Goal: Find specific page/section: Locate a particular part of the current website

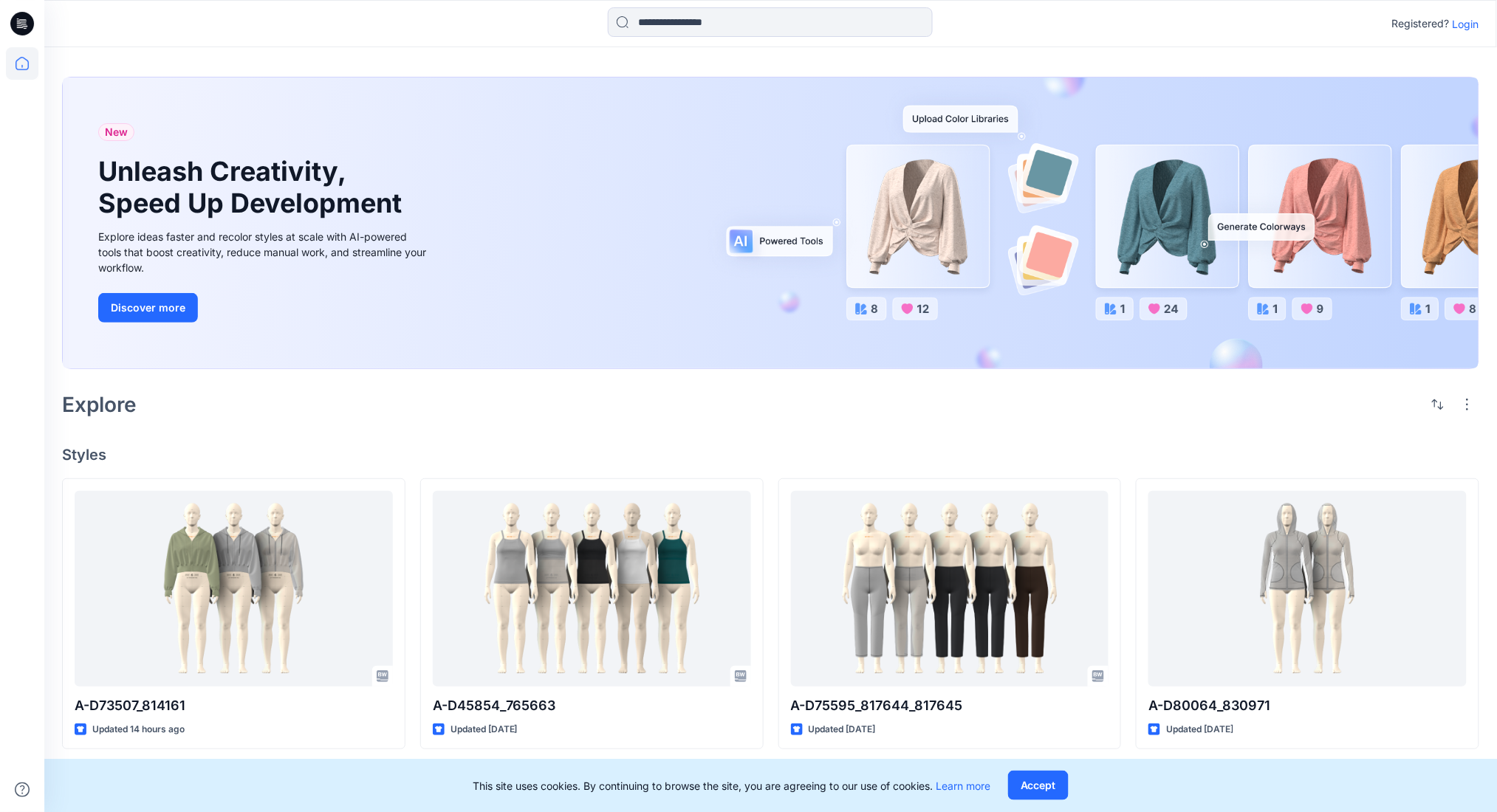
click at [1462, 27] on p "Login" at bounding box center [1466, 23] width 27 height 15
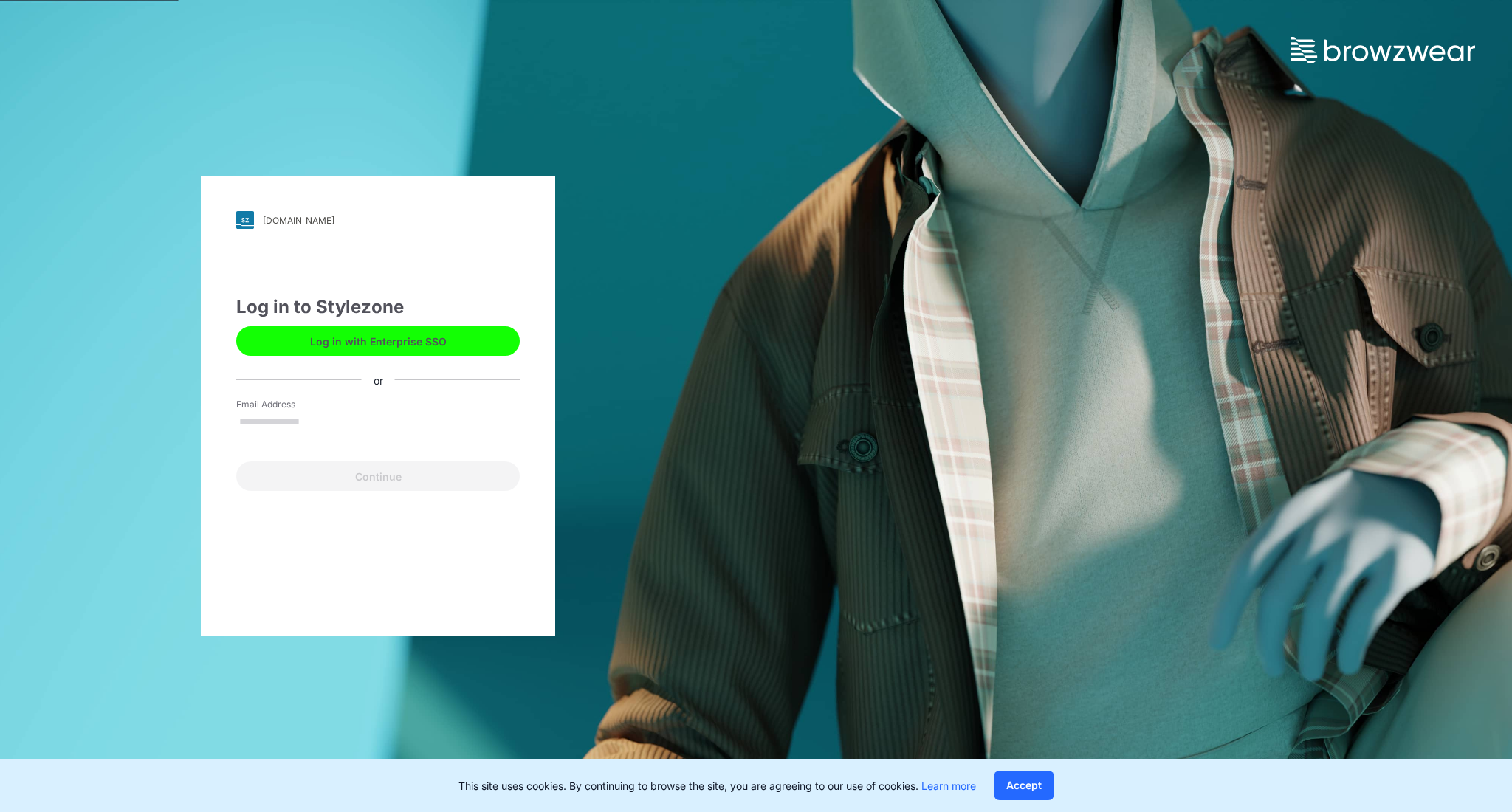
type input "**********"
click at [441, 341] on button "Log in with Enterprise SSO" at bounding box center [378, 341] width 284 height 30
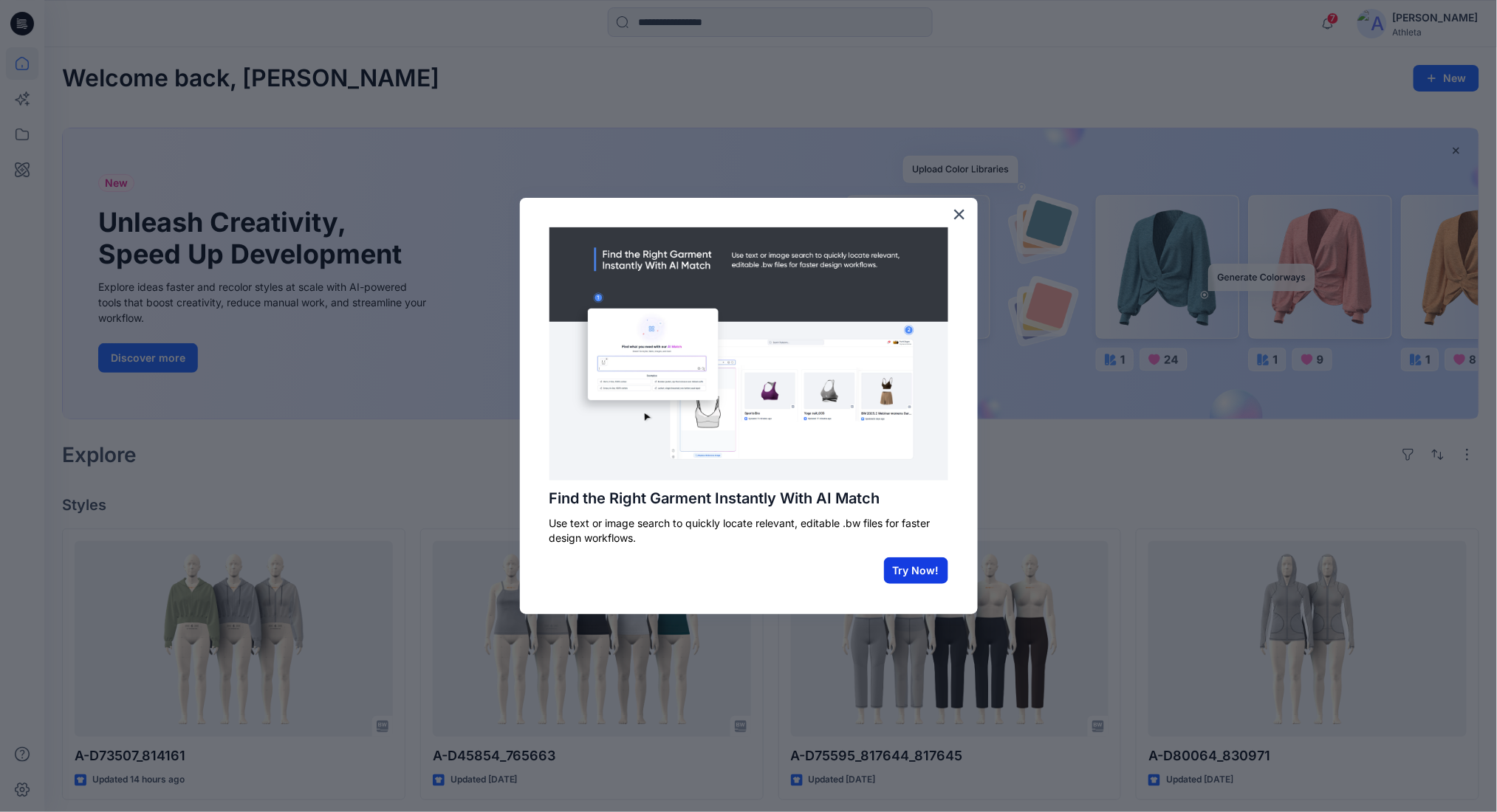
click at [915, 560] on button "Try Now!" at bounding box center [916, 571] width 64 height 27
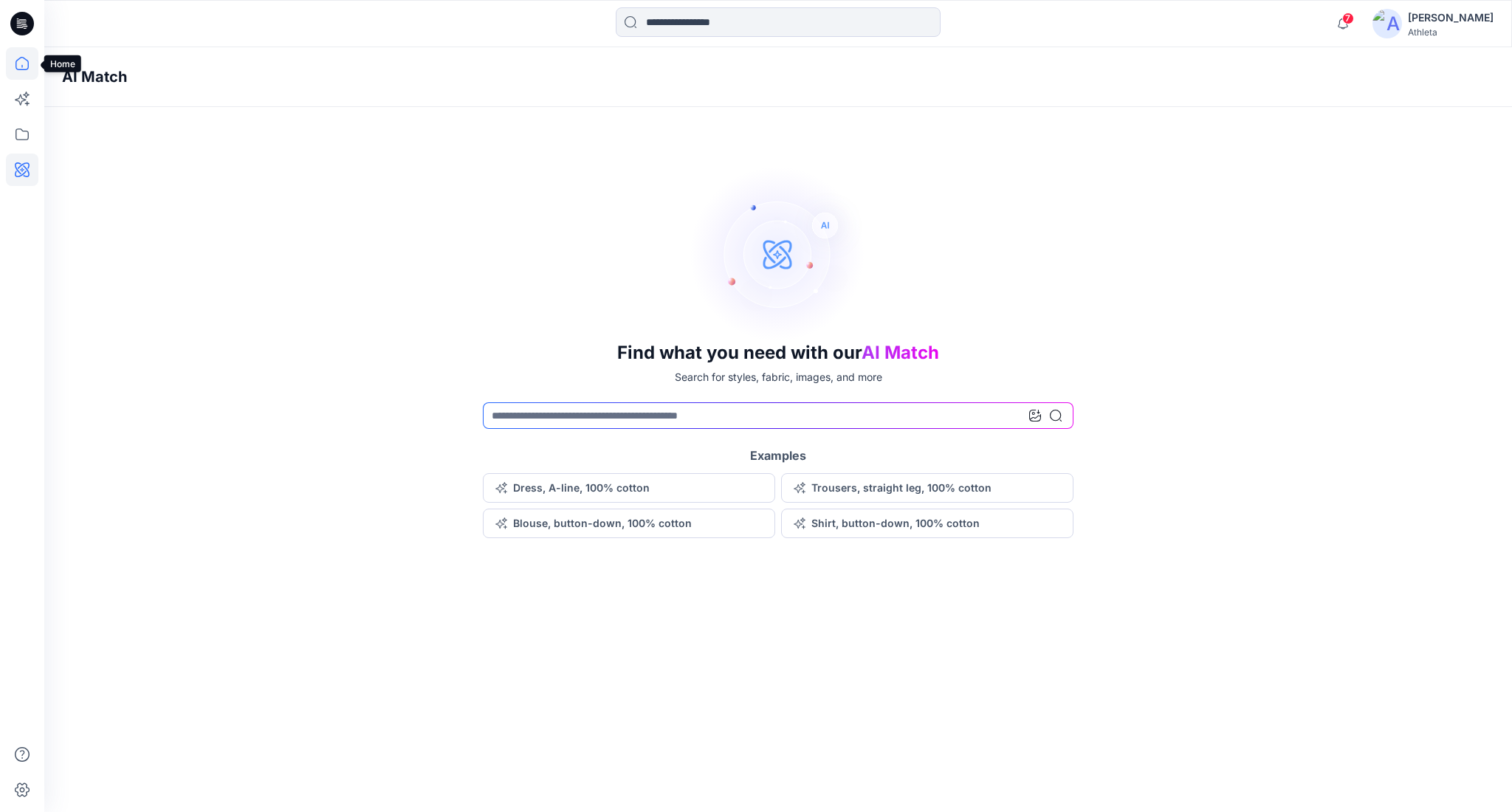
click at [8, 73] on icon at bounding box center [22, 64] width 32 height 32
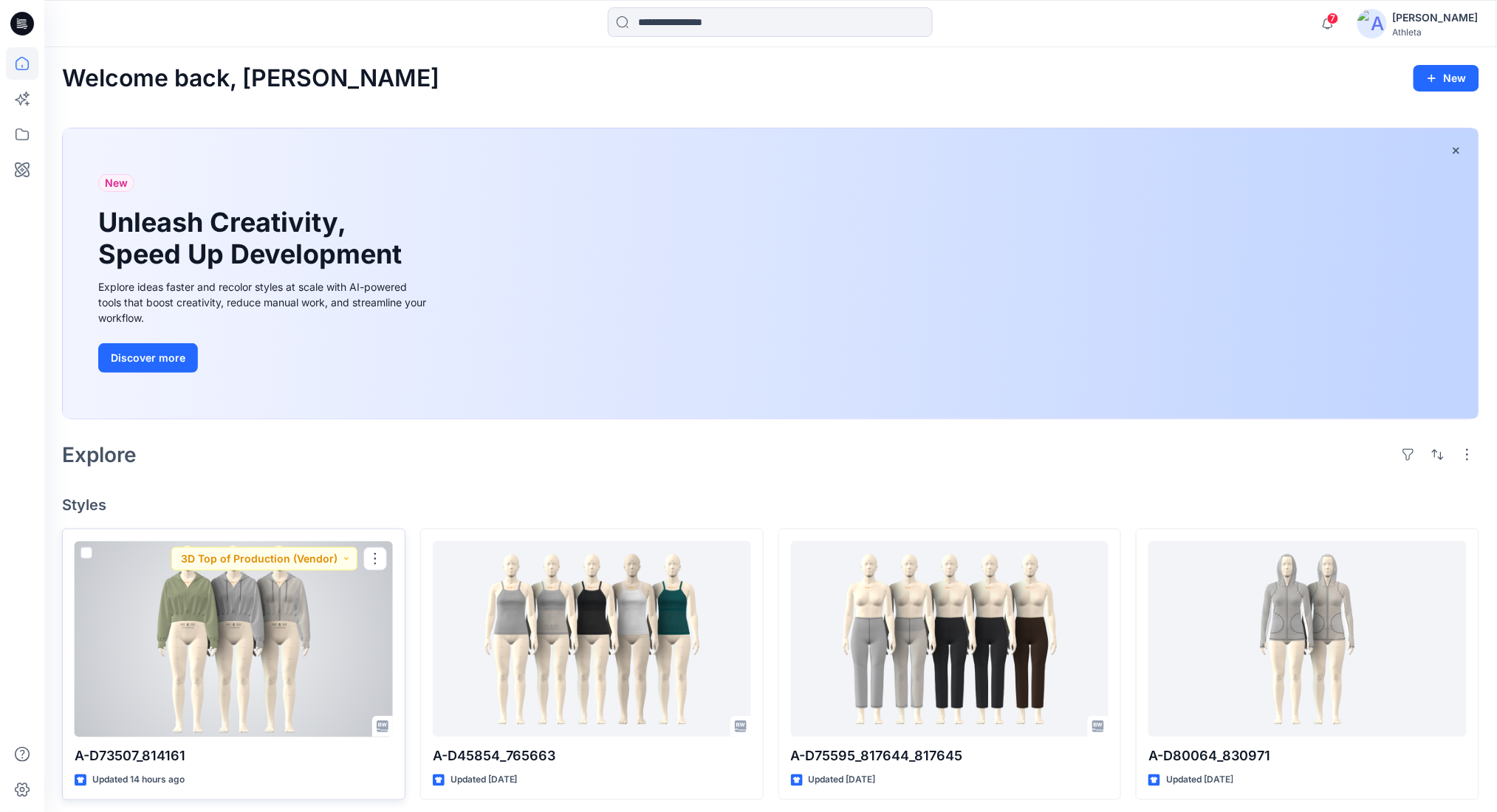
click at [166, 612] on div at bounding box center [233, 639] width 318 height 196
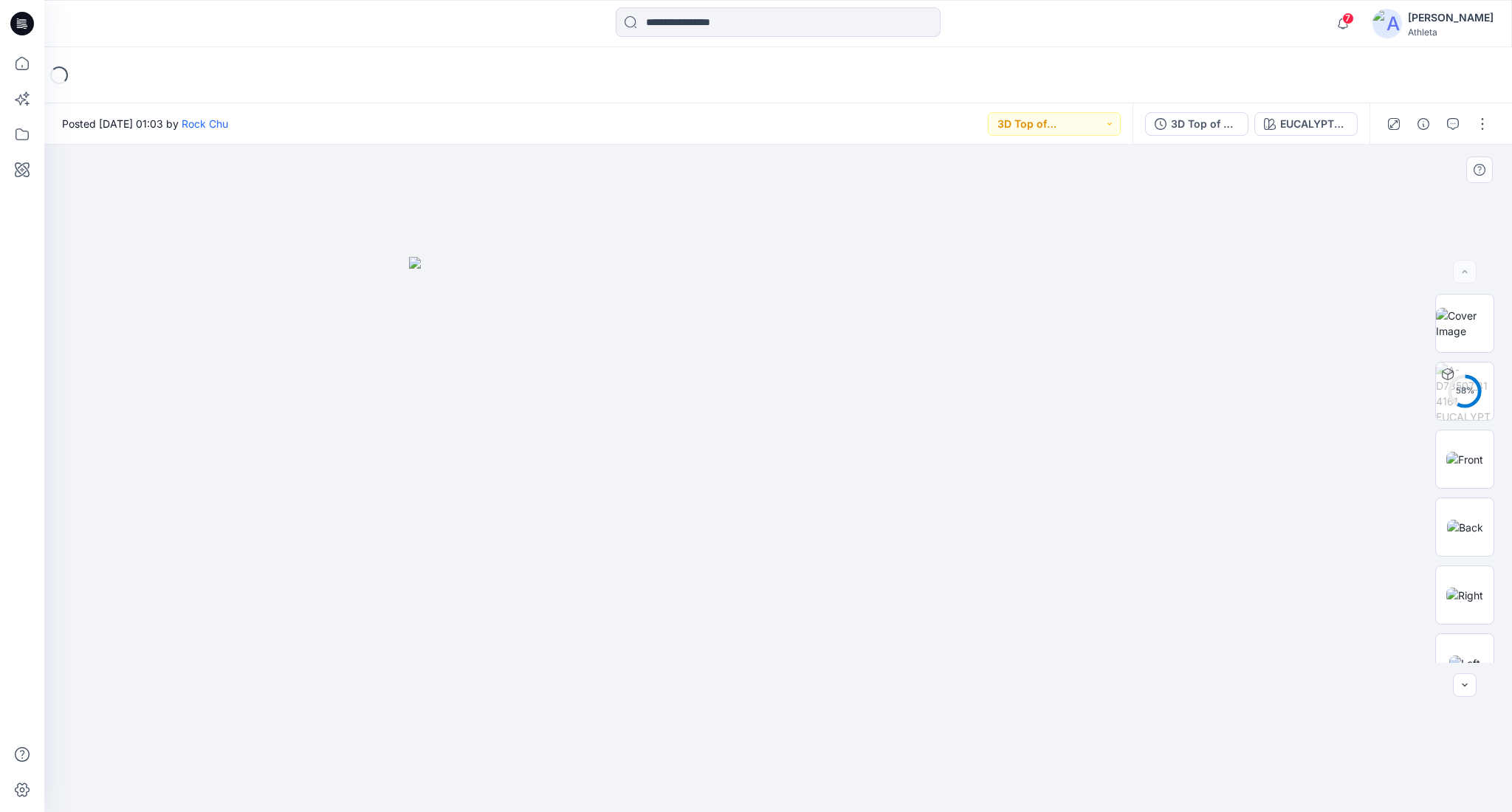
click at [1310, 418] on div at bounding box center [778, 479] width 1468 height 668
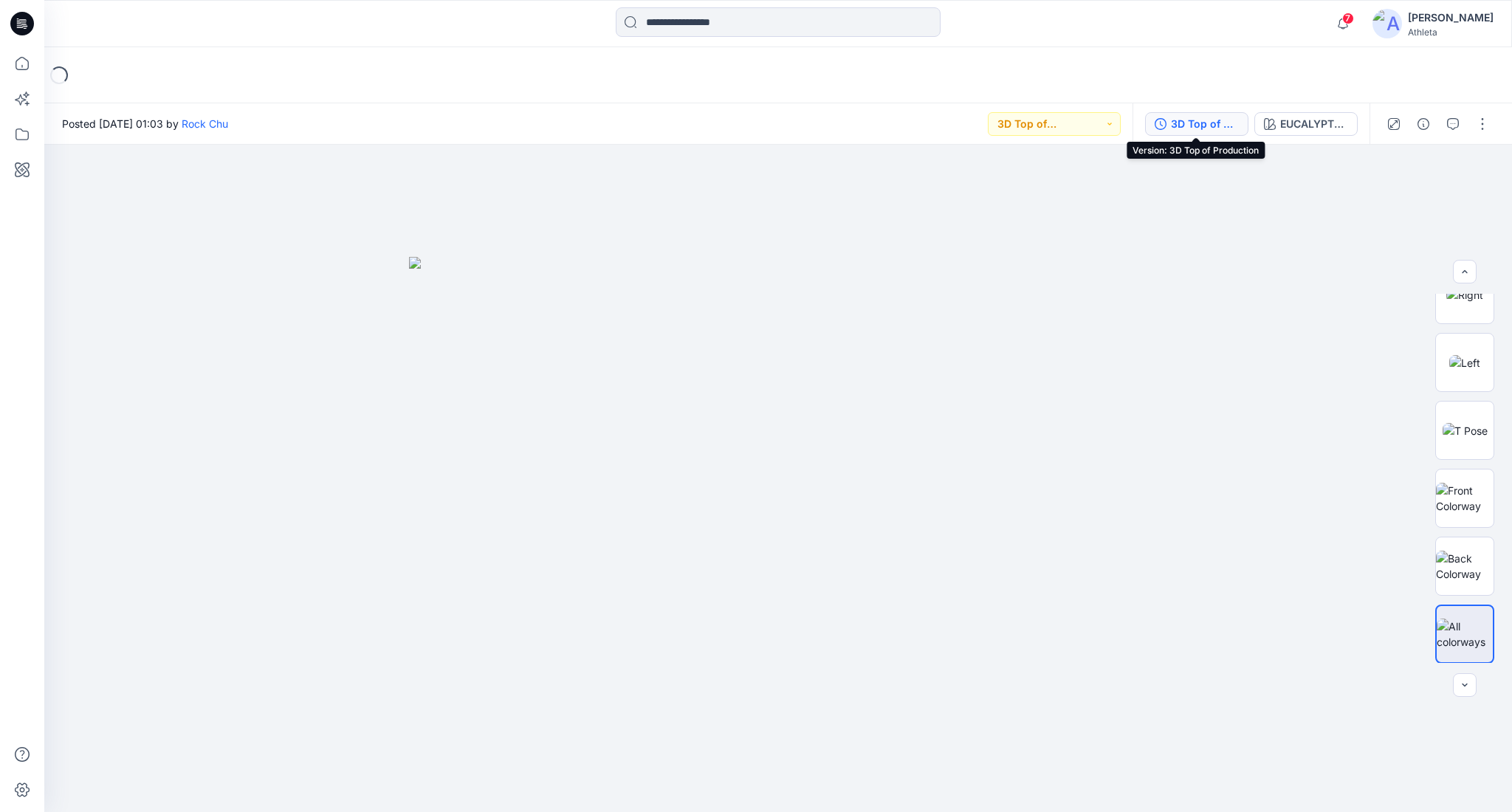
click at [1221, 128] on div "3D Top of Production" at bounding box center [1205, 124] width 68 height 16
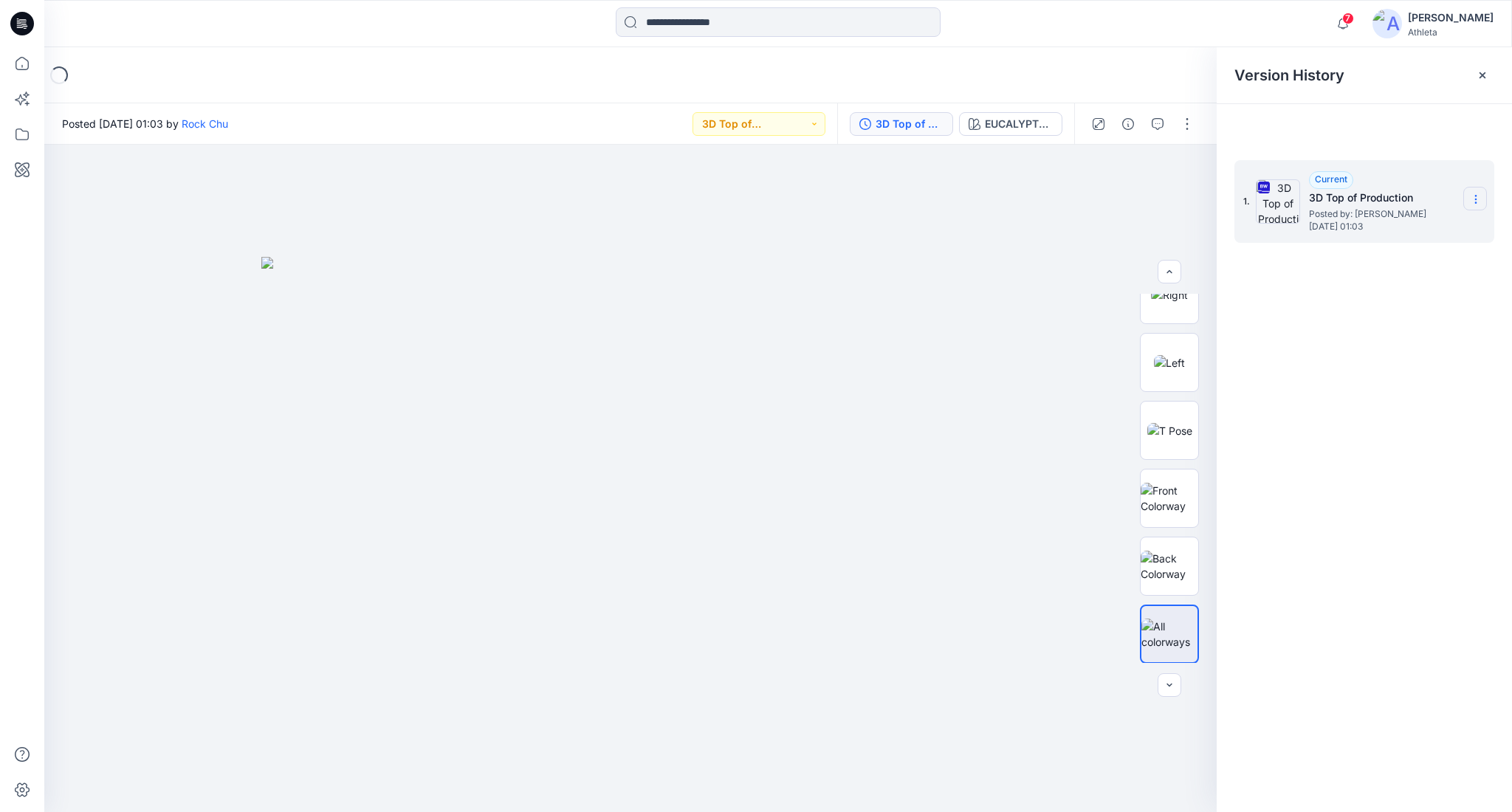
click at [1469, 201] on section at bounding box center [1475, 199] width 23 height 23
click at [1427, 219] on span "Download Source BW File" at bounding box center [1401, 228] width 124 height 18
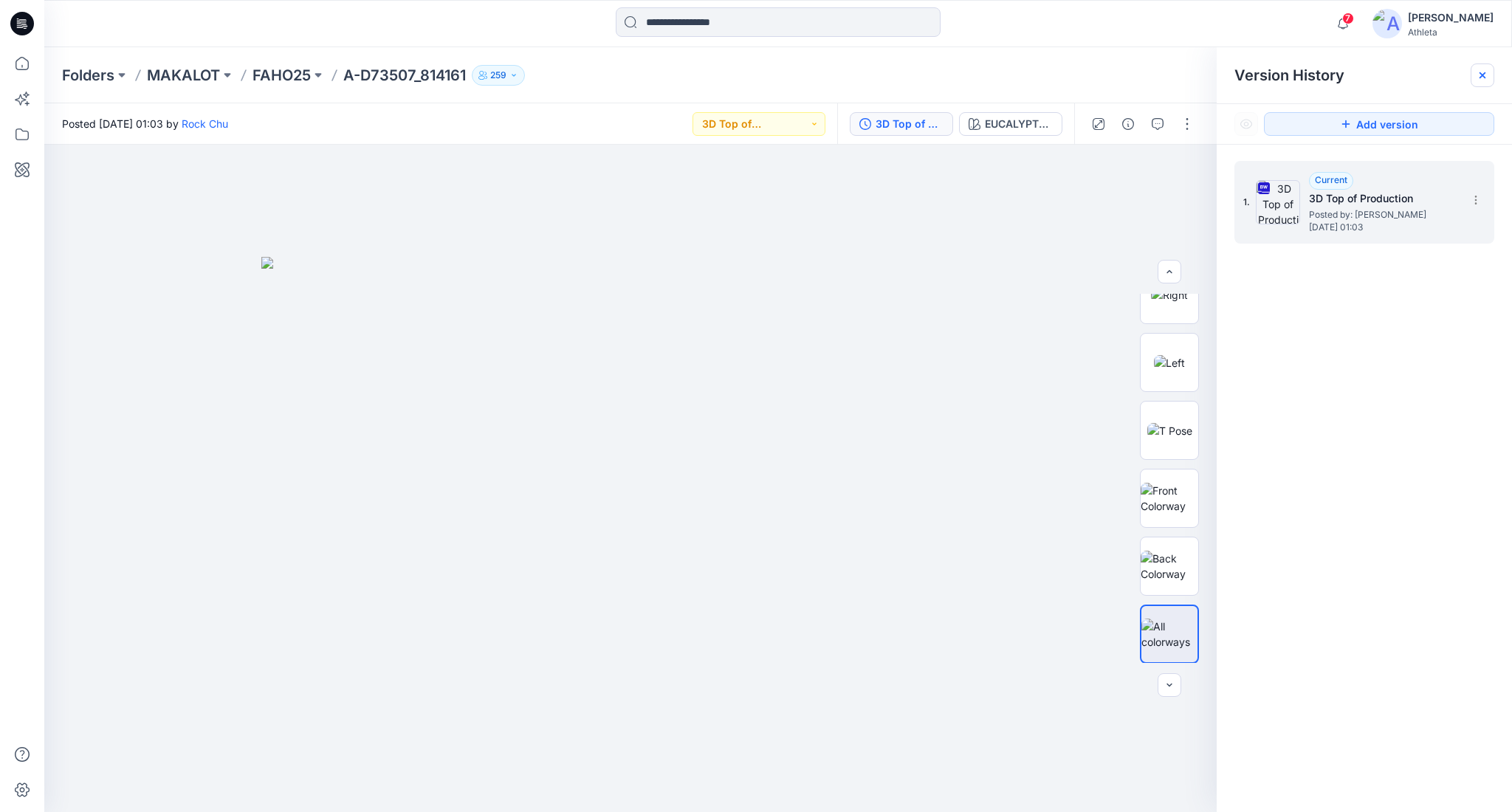
click at [1474, 75] on div at bounding box center [1482, 75] width 23 height 23
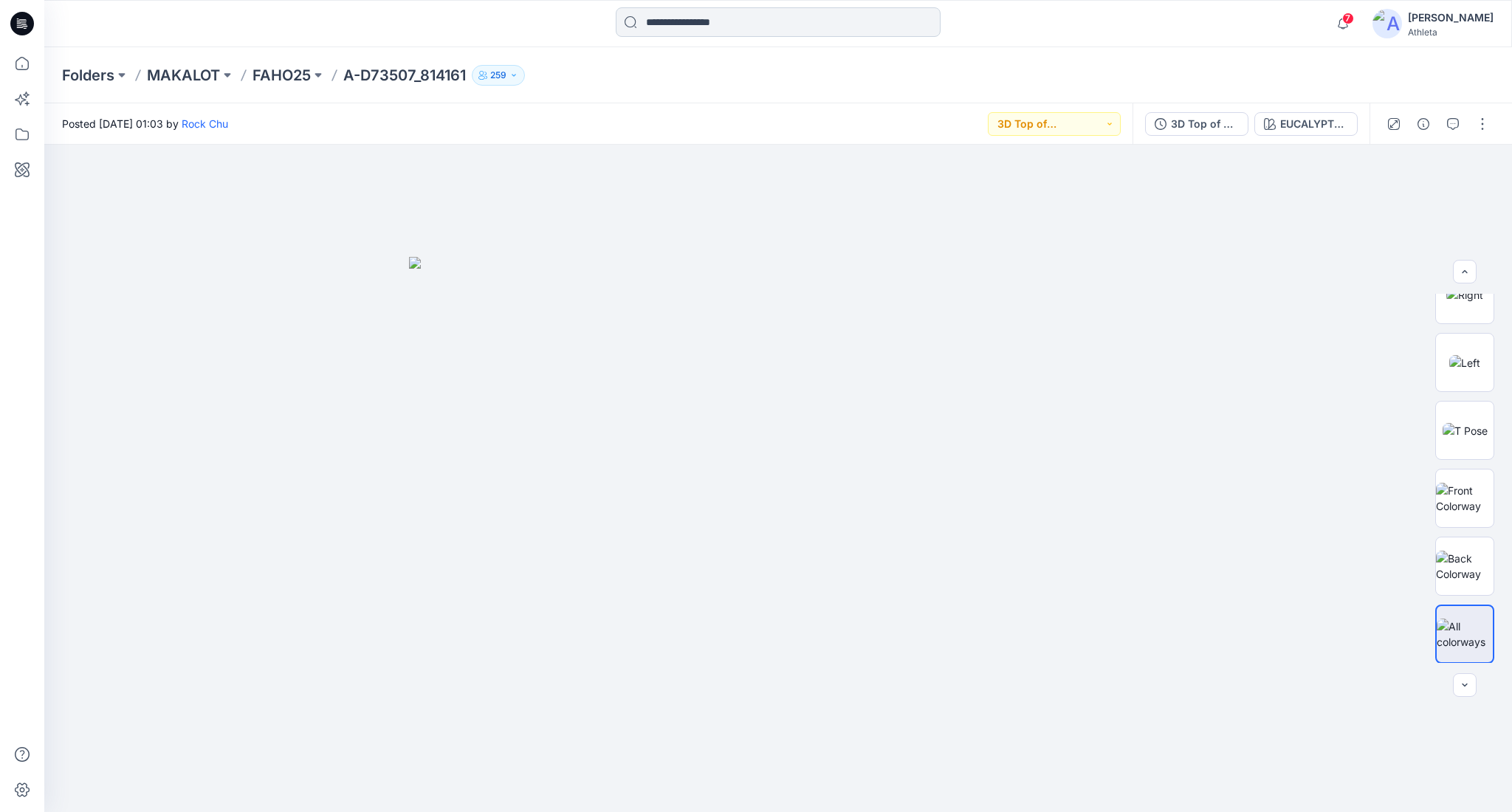
click at [733, 21] on input at bounding box center [778, 21] width 325 height 30
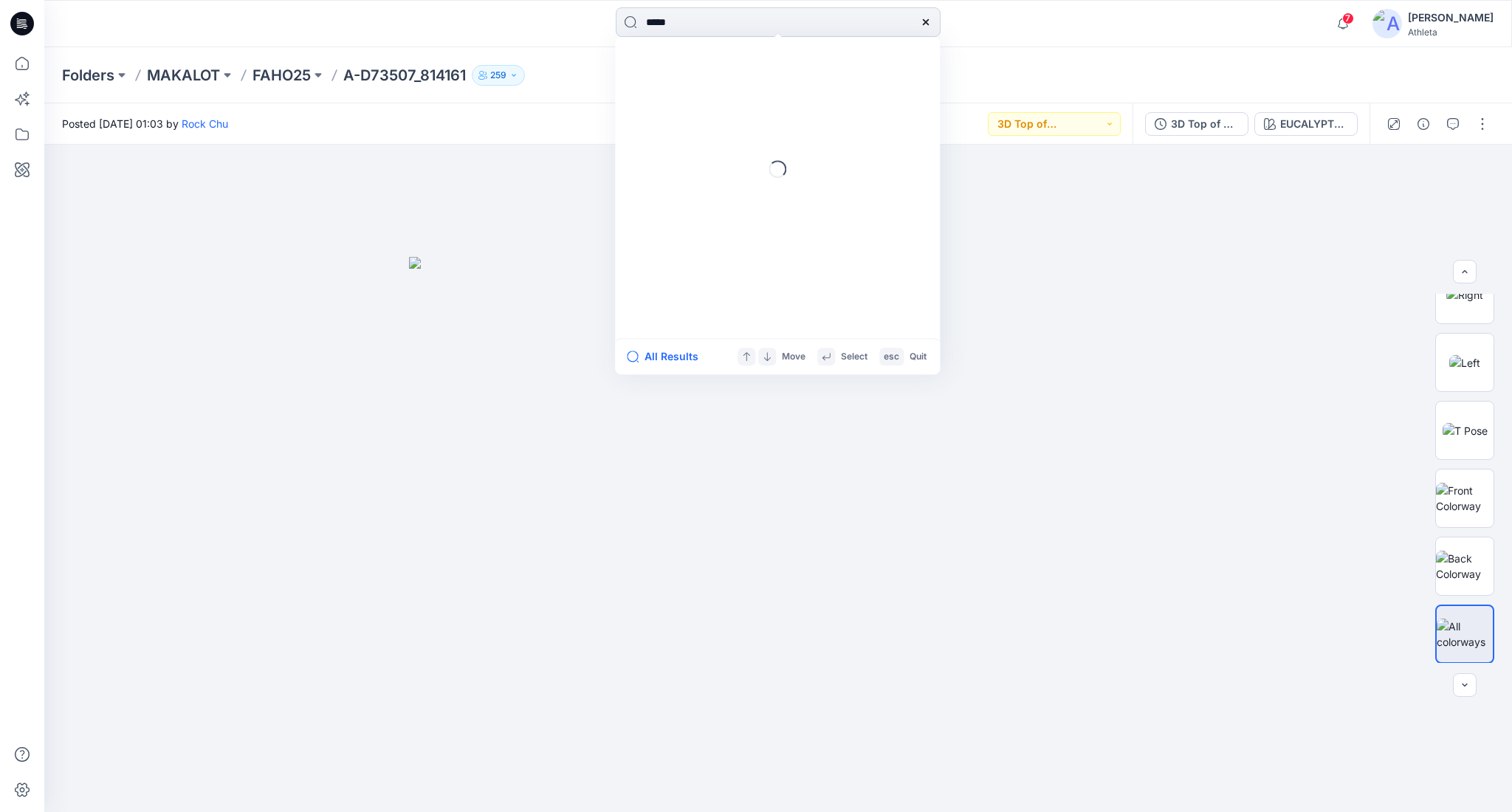
type input "******"
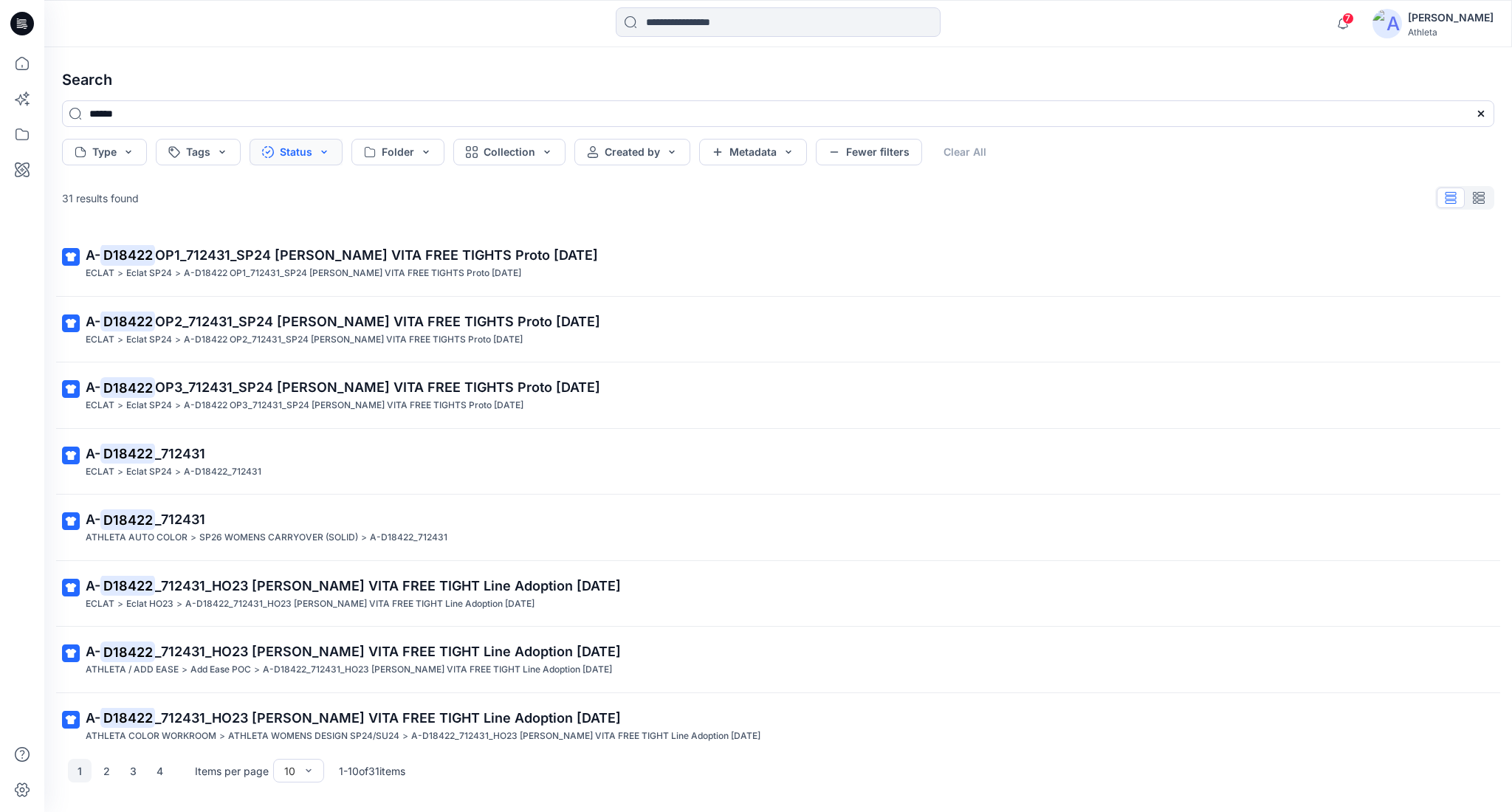
click at [293, 159] on button "Status" at bounding box center [296, 152] width 93 height 27
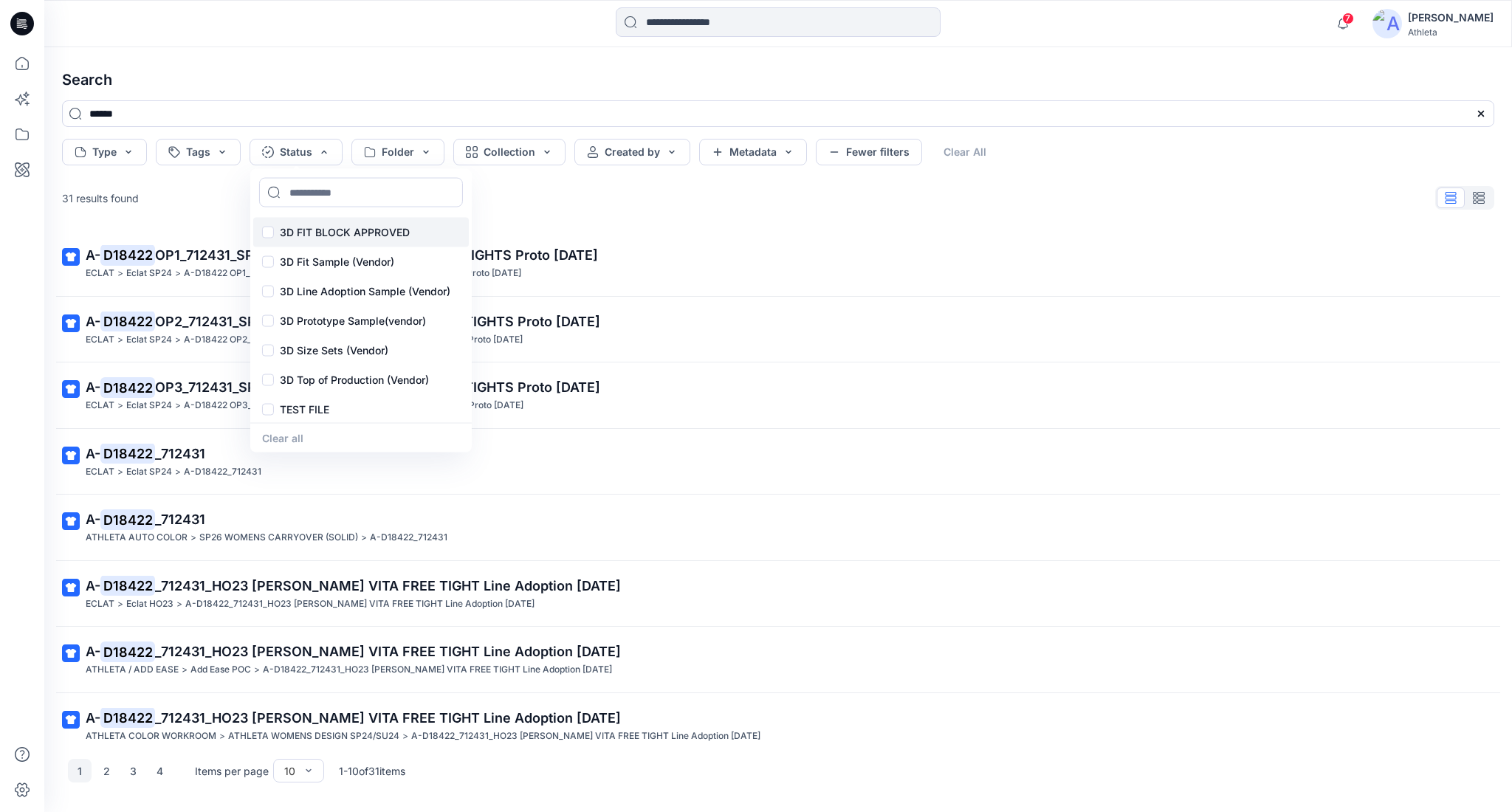
scroll to position [120, 0]
click at [303, 375] on p "3D Top of Production (Vendor)" at bounding box center [355, 380] width 149 height 18
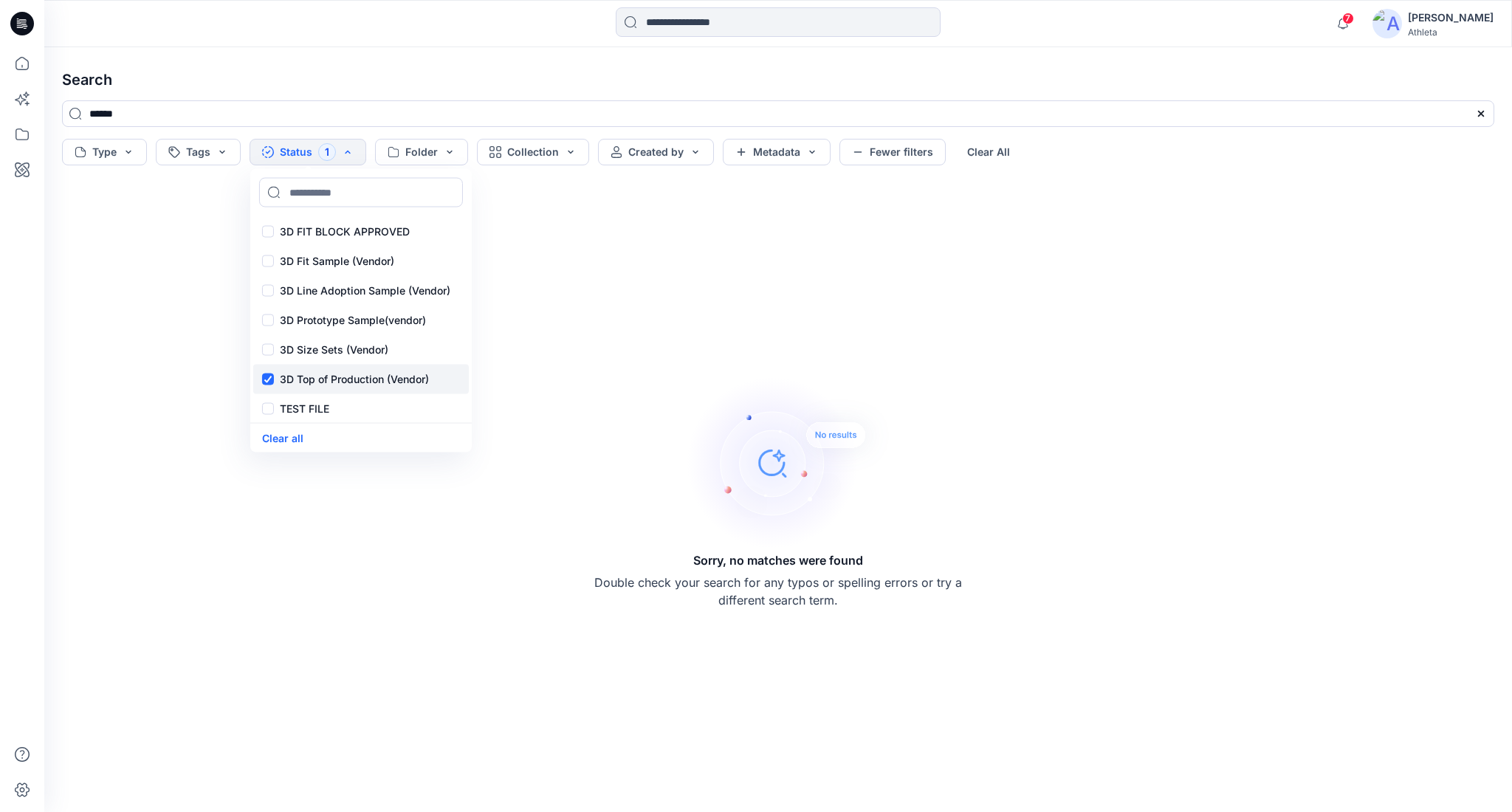
click at [262, 380] on div "3D Top of Production (Vendor)" at bounding box center [361, 379] width 216 height 30
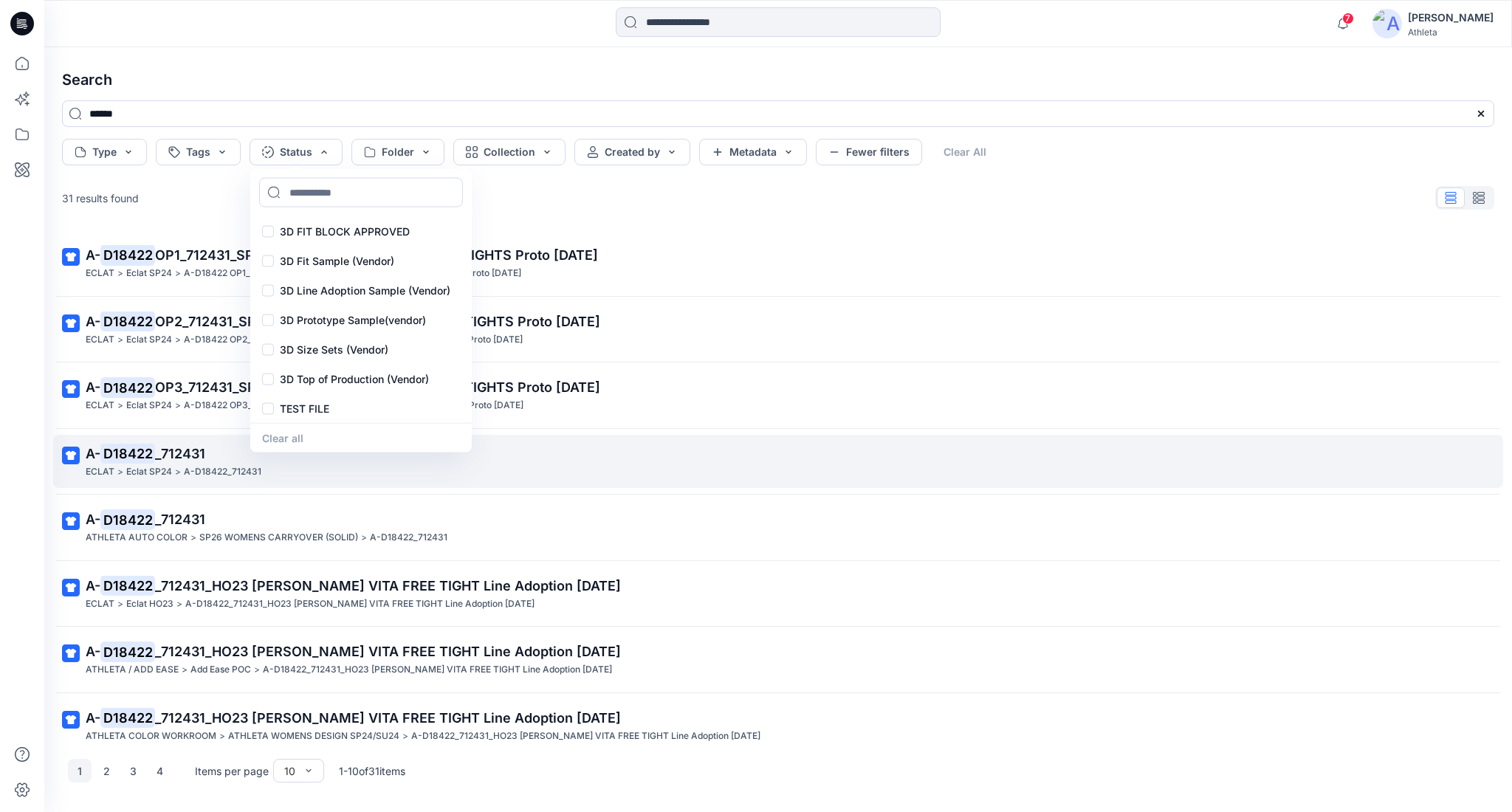
click at [178, 463] on p "A- D18422 _712431" at bounding box center [777, 454] width 1382 height 21
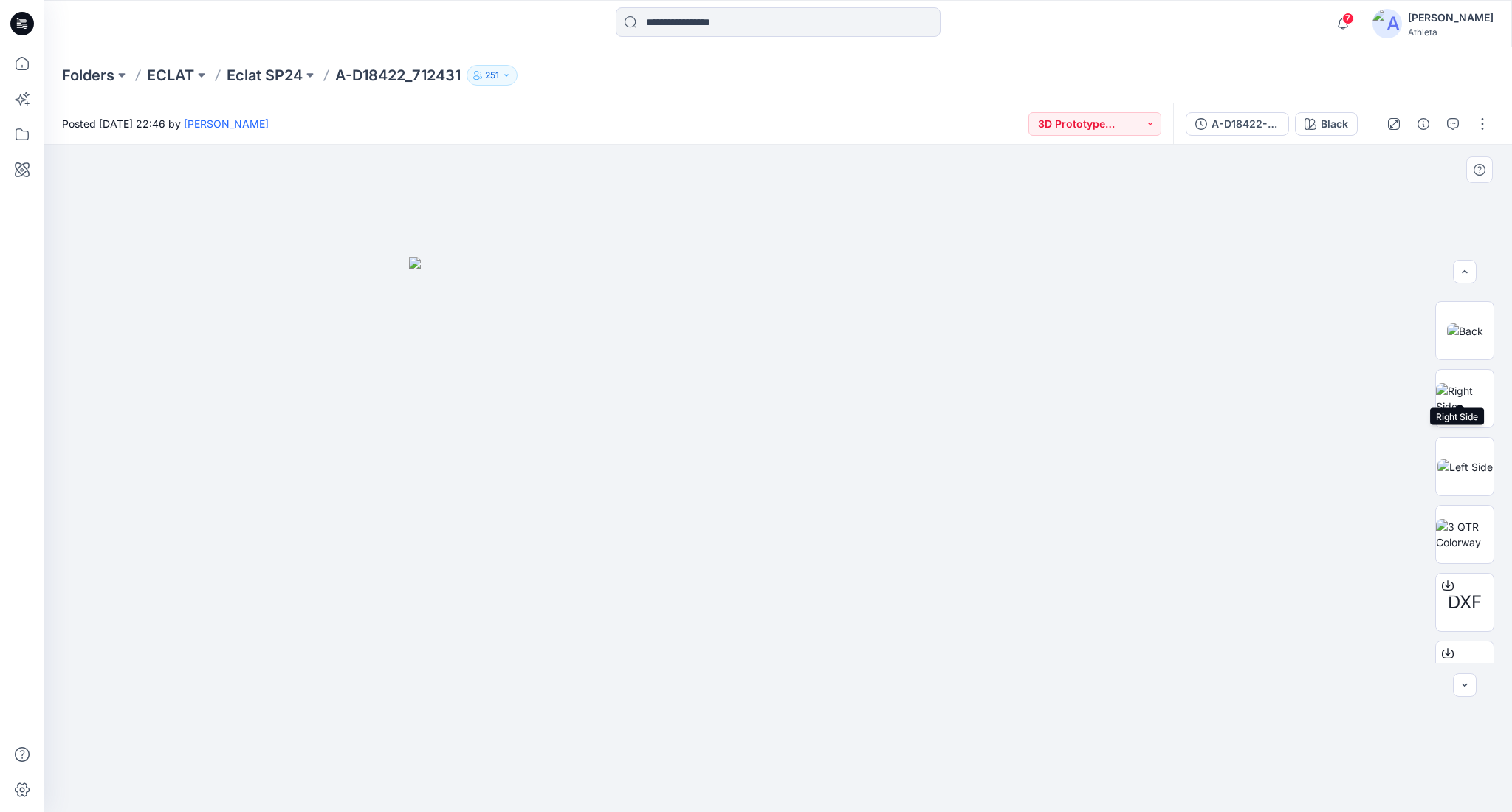
scroll to position [394, 0]
click at [1442, 524] on icon at bounding box center [1448, 524] width 12 height 12
click at [1209, 121] on button "A-D18422-712431-S-TOP" at bounding box center [1237, 124] width 103 height 23
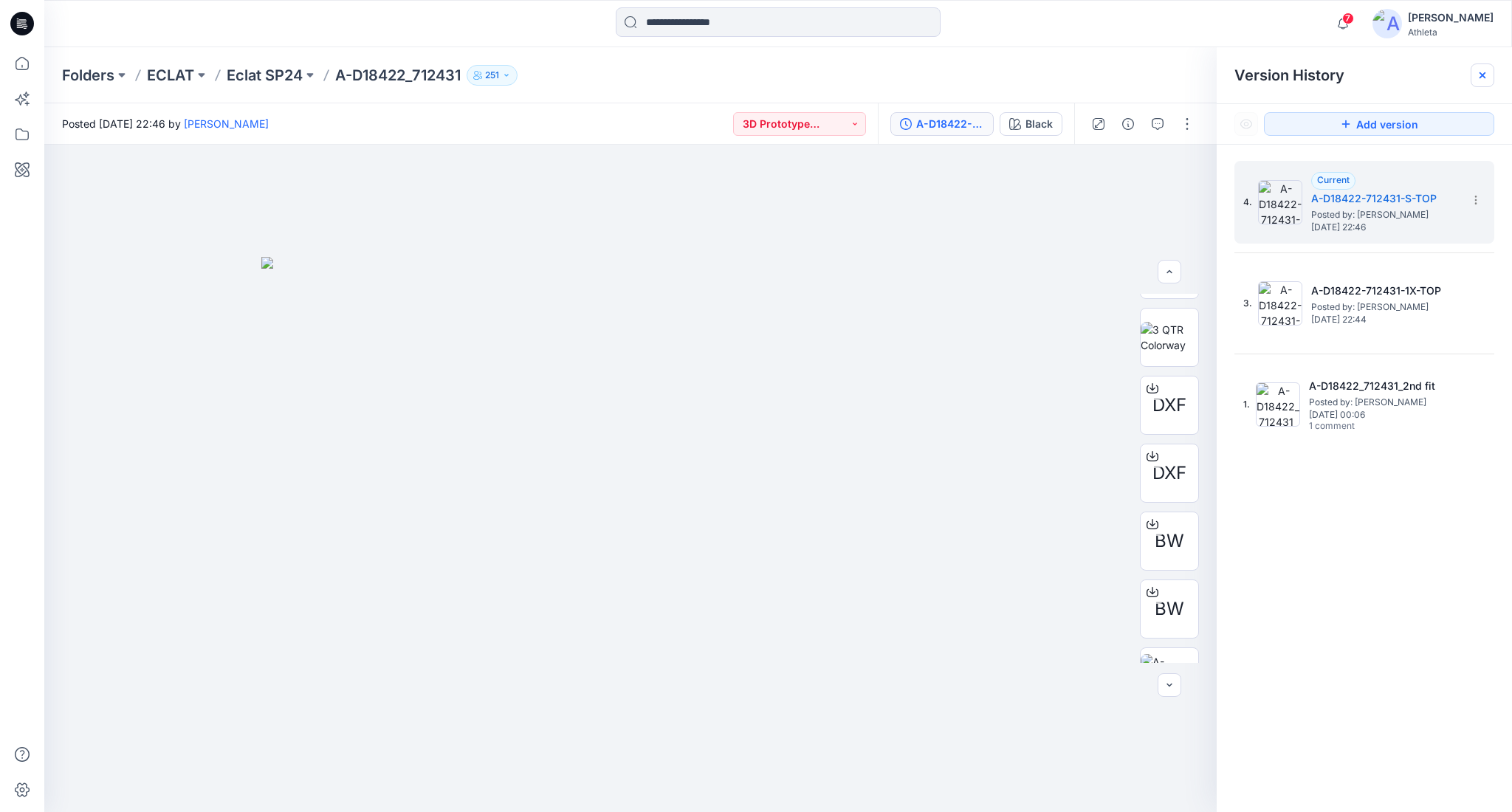
click at [1483, 70] on icon at bounding box center [1482, 75] width 12 height 12
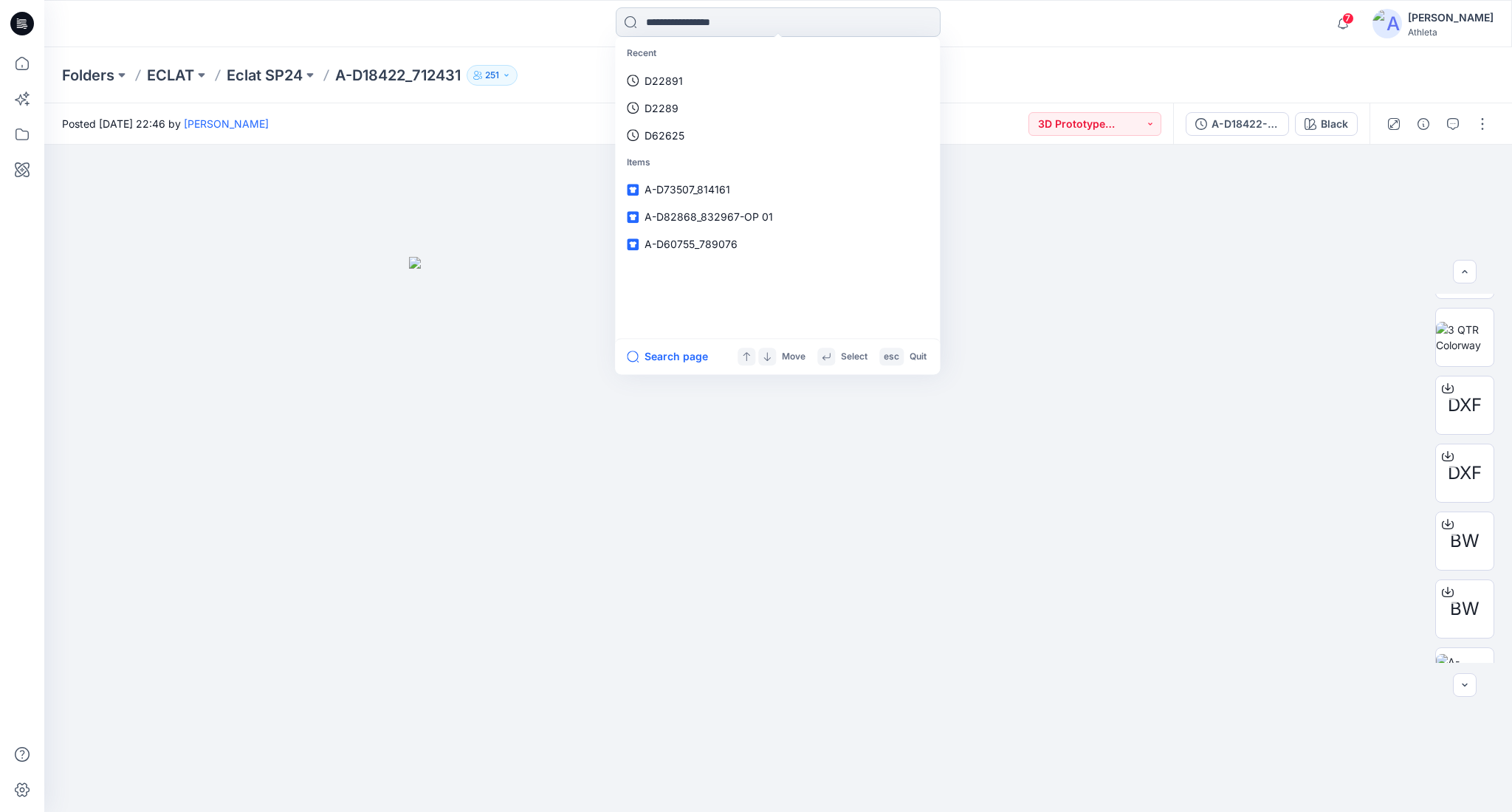
click at [821, 28] on input at bounding box center [778, 21] width 325 height 30
click at [820, 59] on p "Recent" at bounding box center [777, 54] width 319 height 28
click at [820, 72] on link "D18422" at bounding box center [777, 81] width 319 height 28
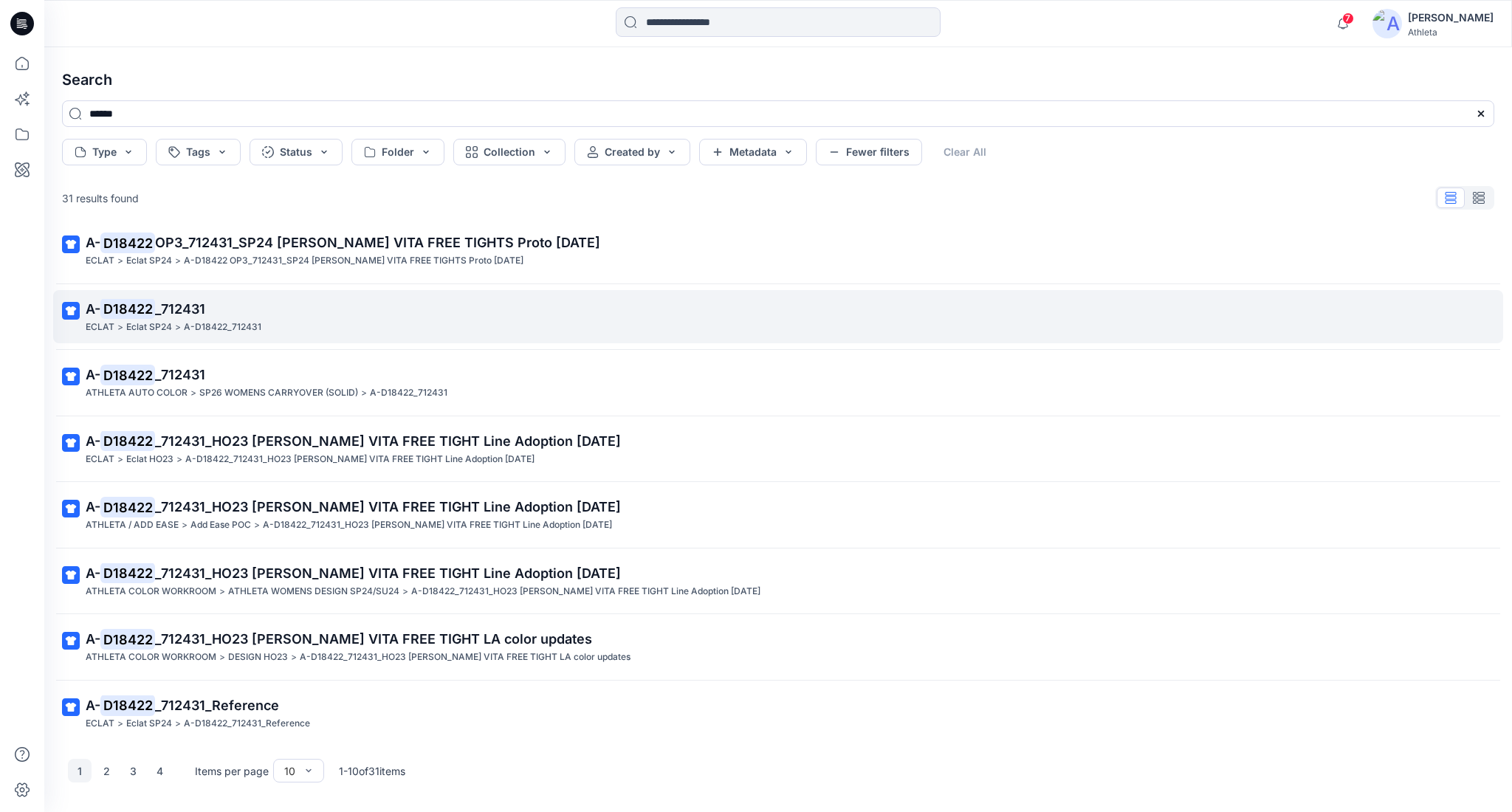
scroll to position [150, 0]
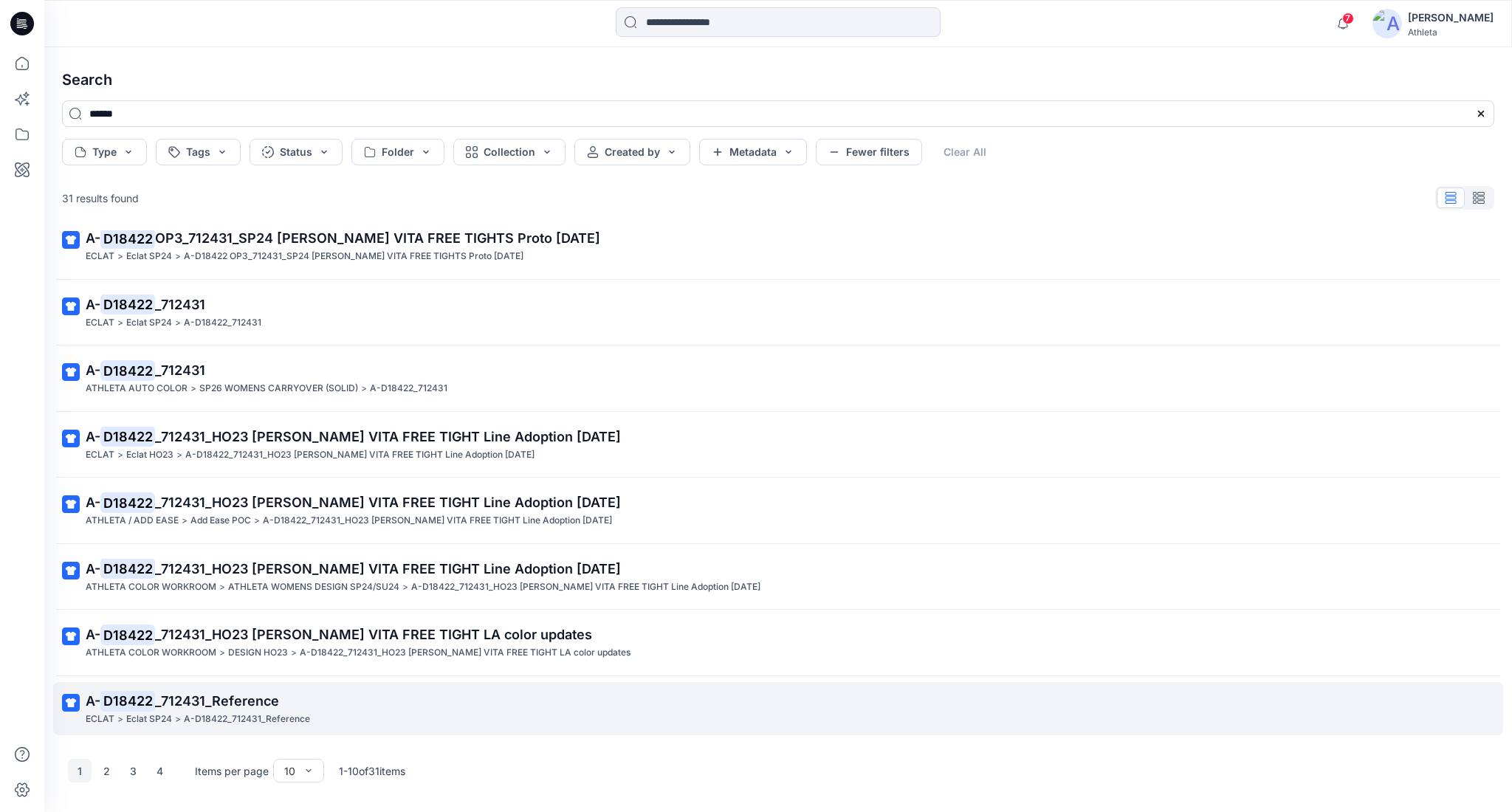
click at [253, 694] on span "_712431_Reference" at bounding box center [217, 700] width 124 height 15
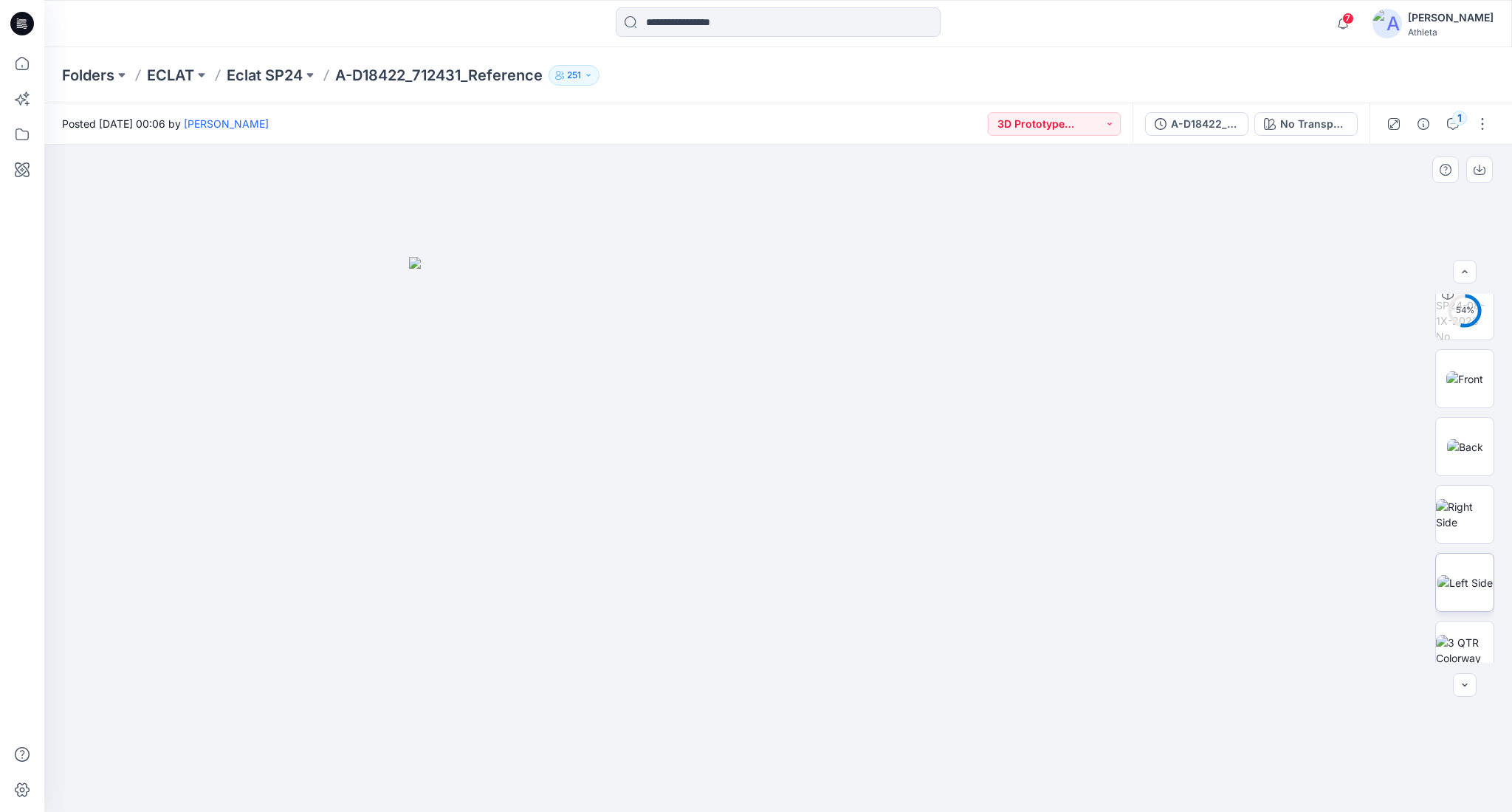
scroll to position [369, 0]
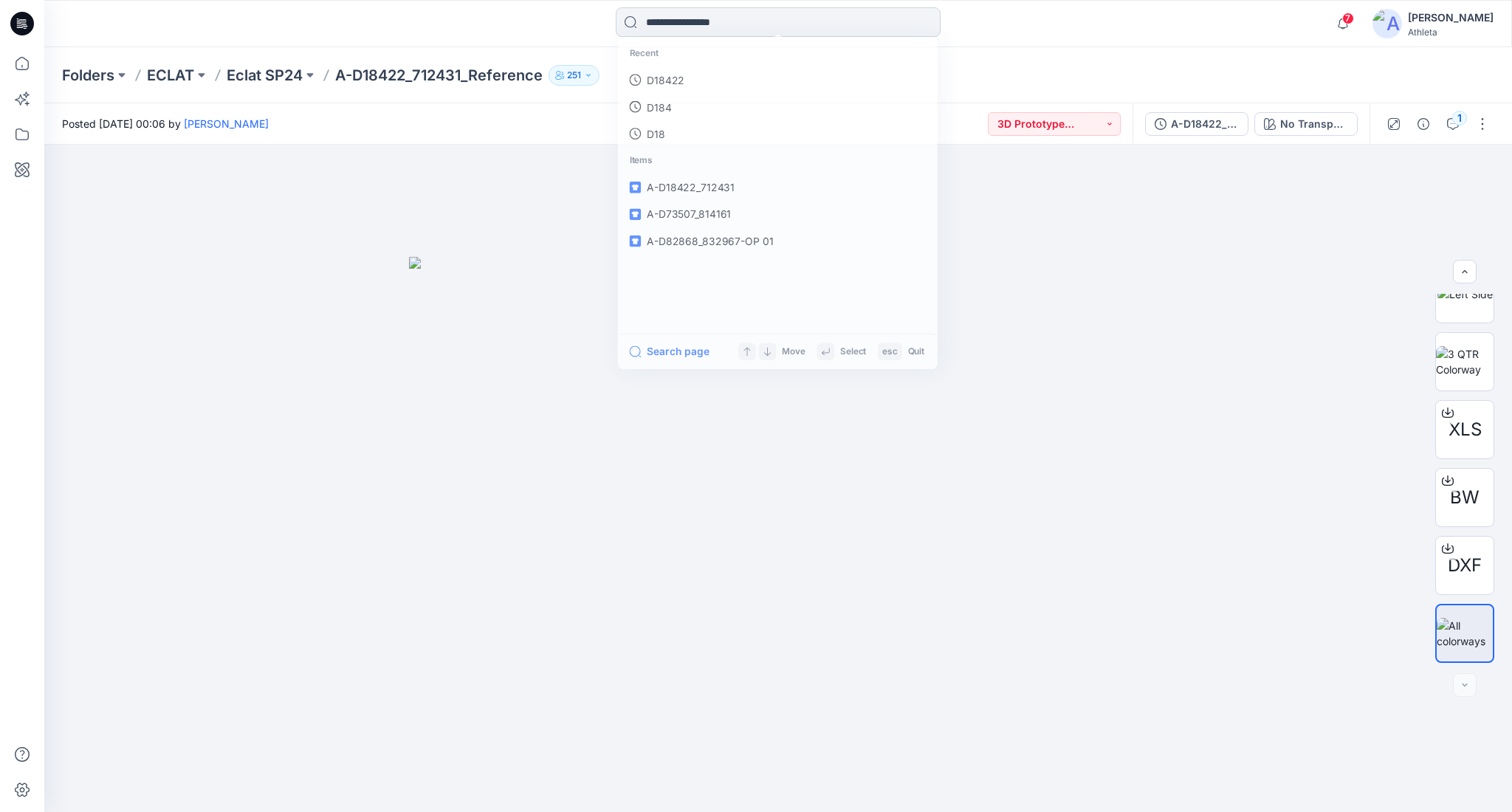
click at [877, 22] on input at bounding box center [778, 21] width 325 height 30
click at [807, 69] on link "D18422" at bounding box center [777, 81] width 319 height 28
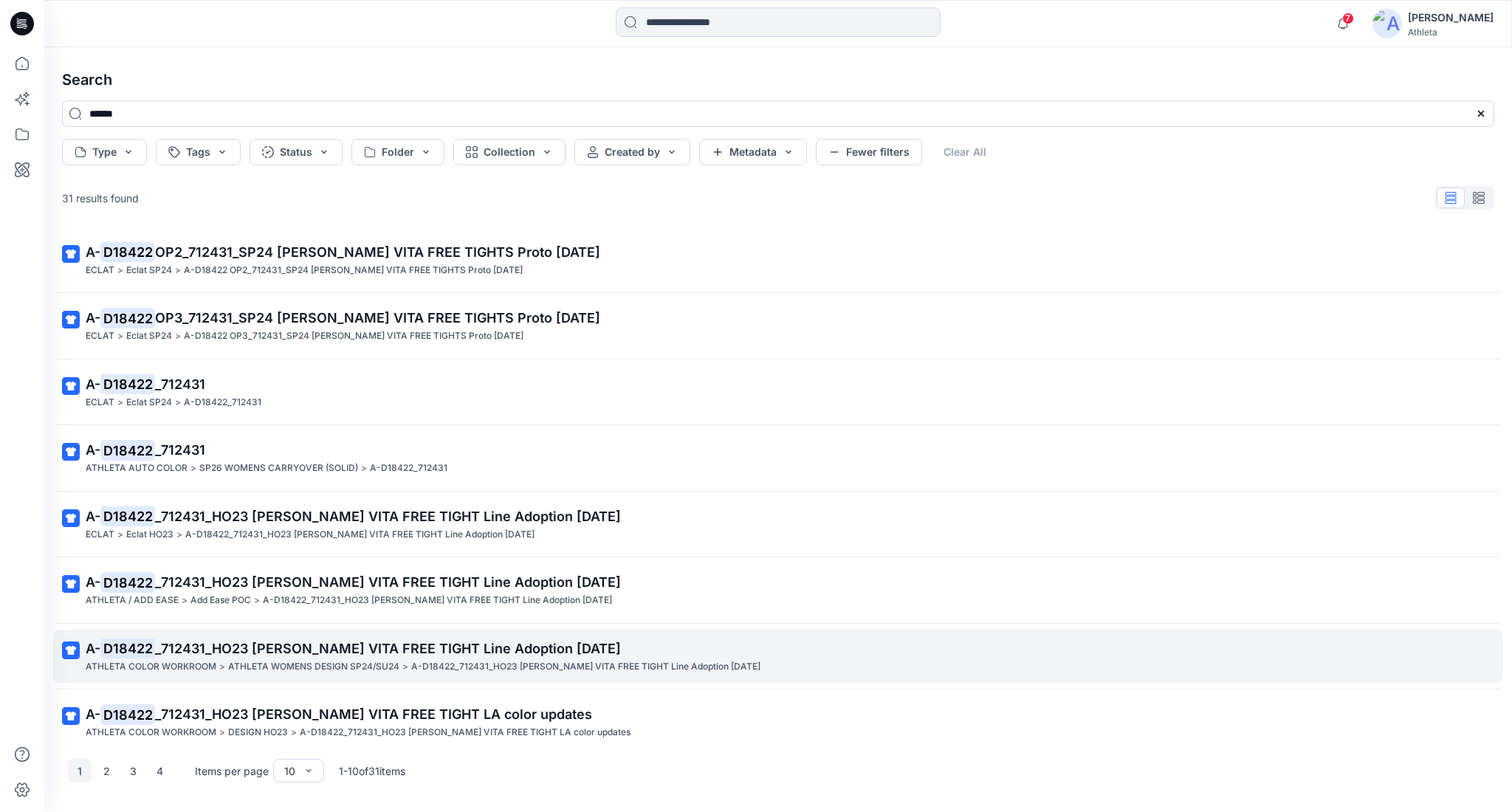
scroll to position [150, 0]
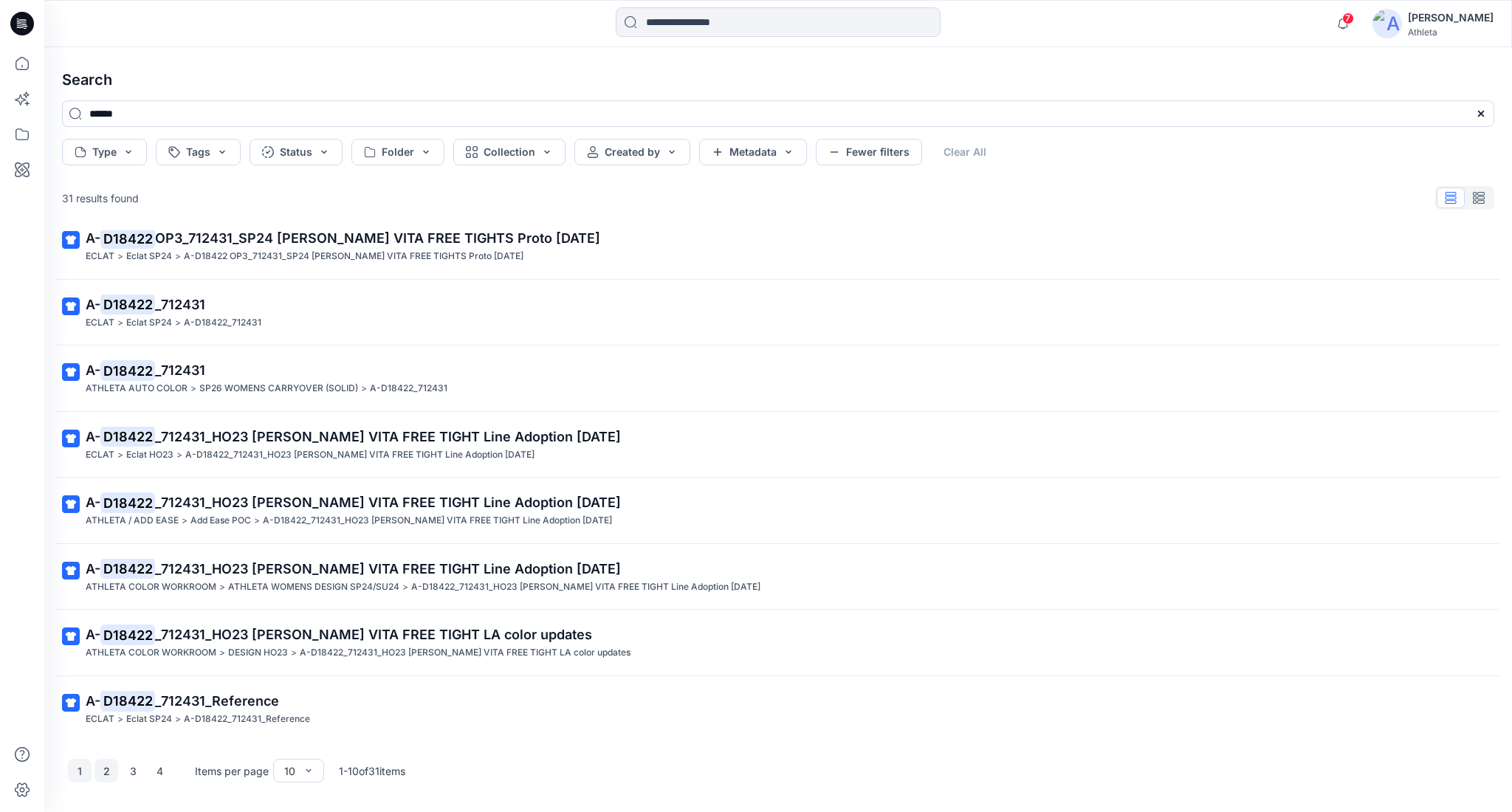
click at [103, 761] on button "2" at bounding box center [107, 771] width 23 height 23
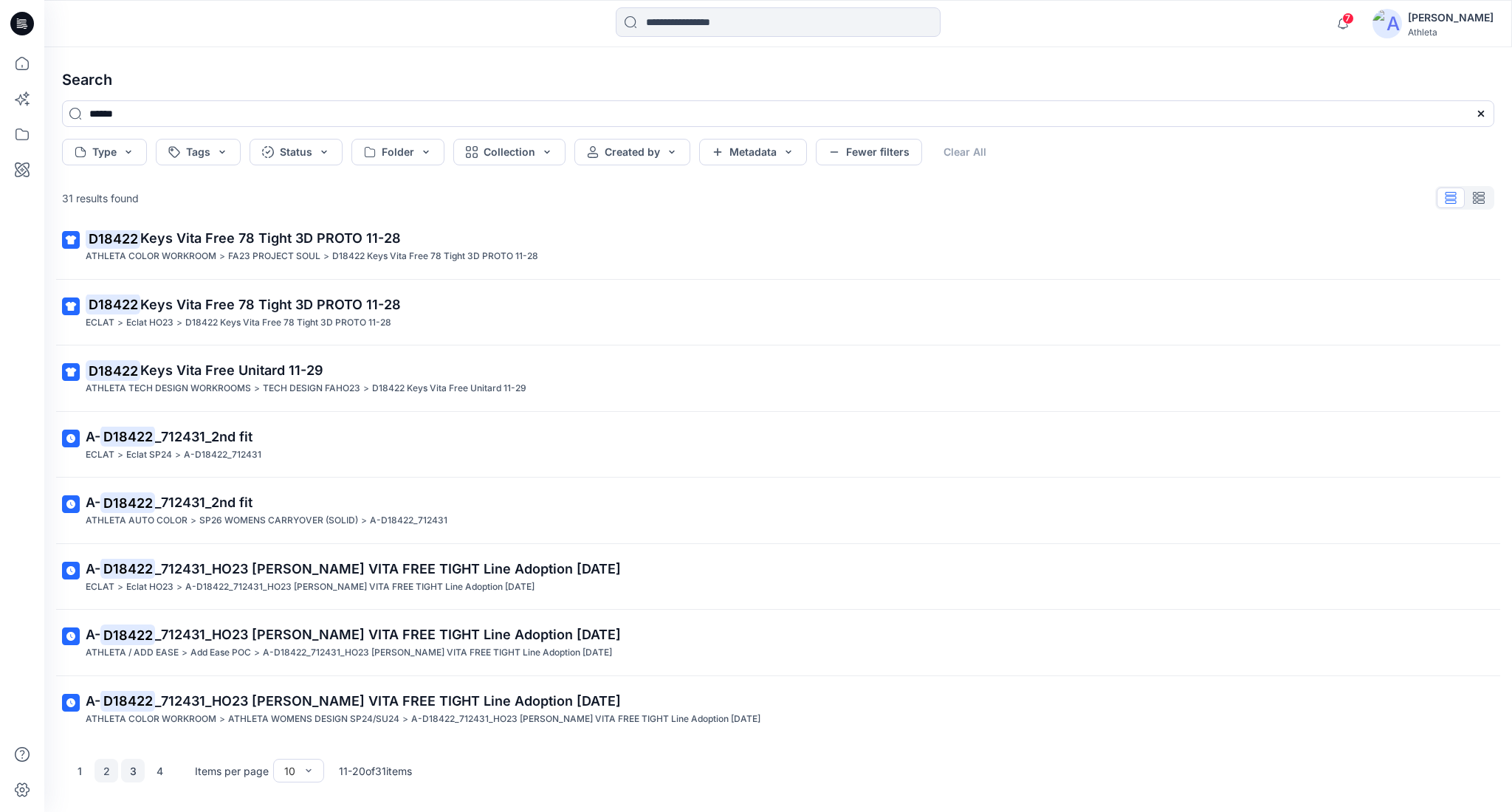
click at [137, 769] on button "3" at bounding box center [132, 771] width 23 height 23
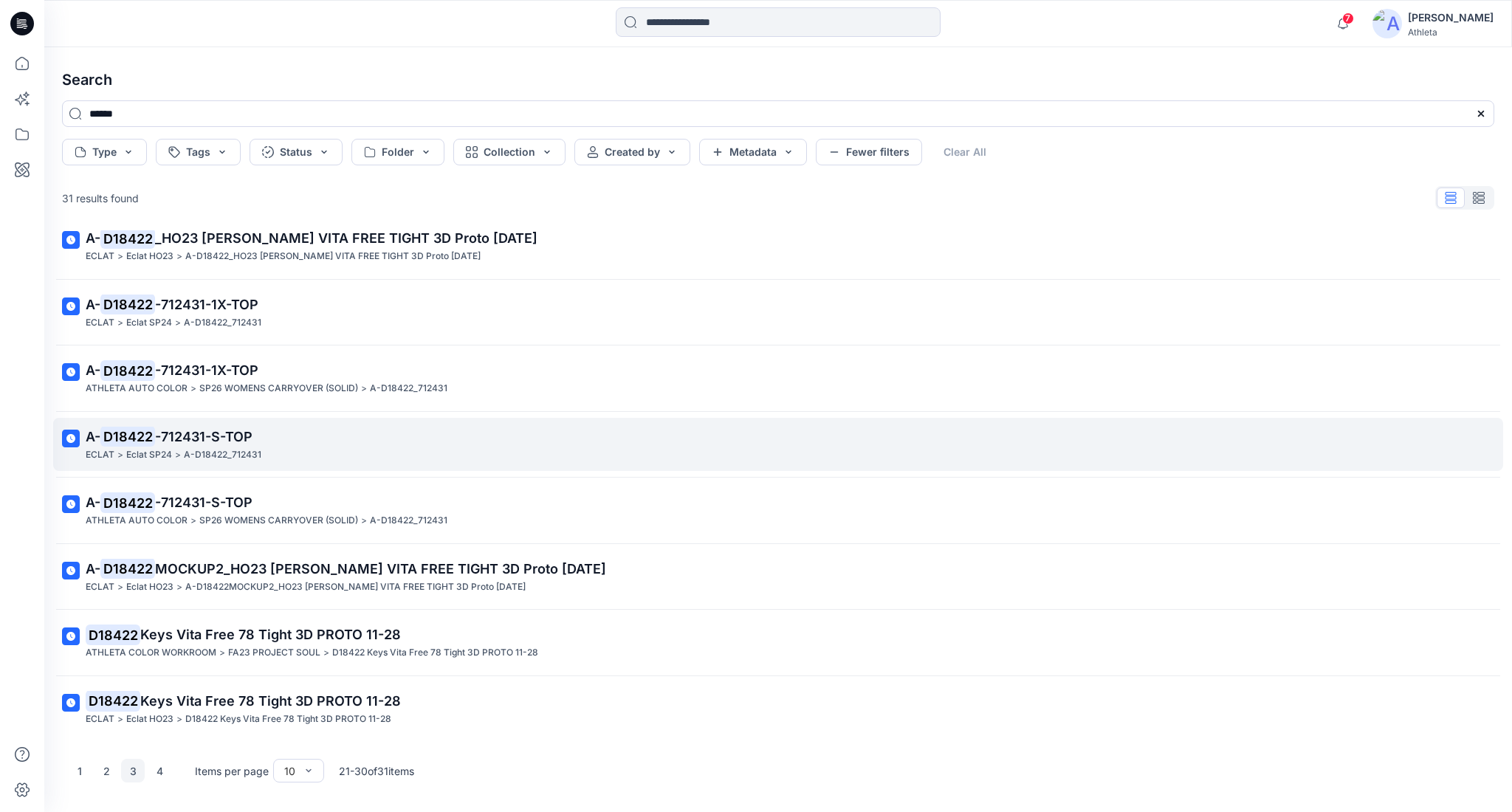
click at [187, 441] on span "-712431-S-TOP" at bounding box center [203, 436] width 98 height 15
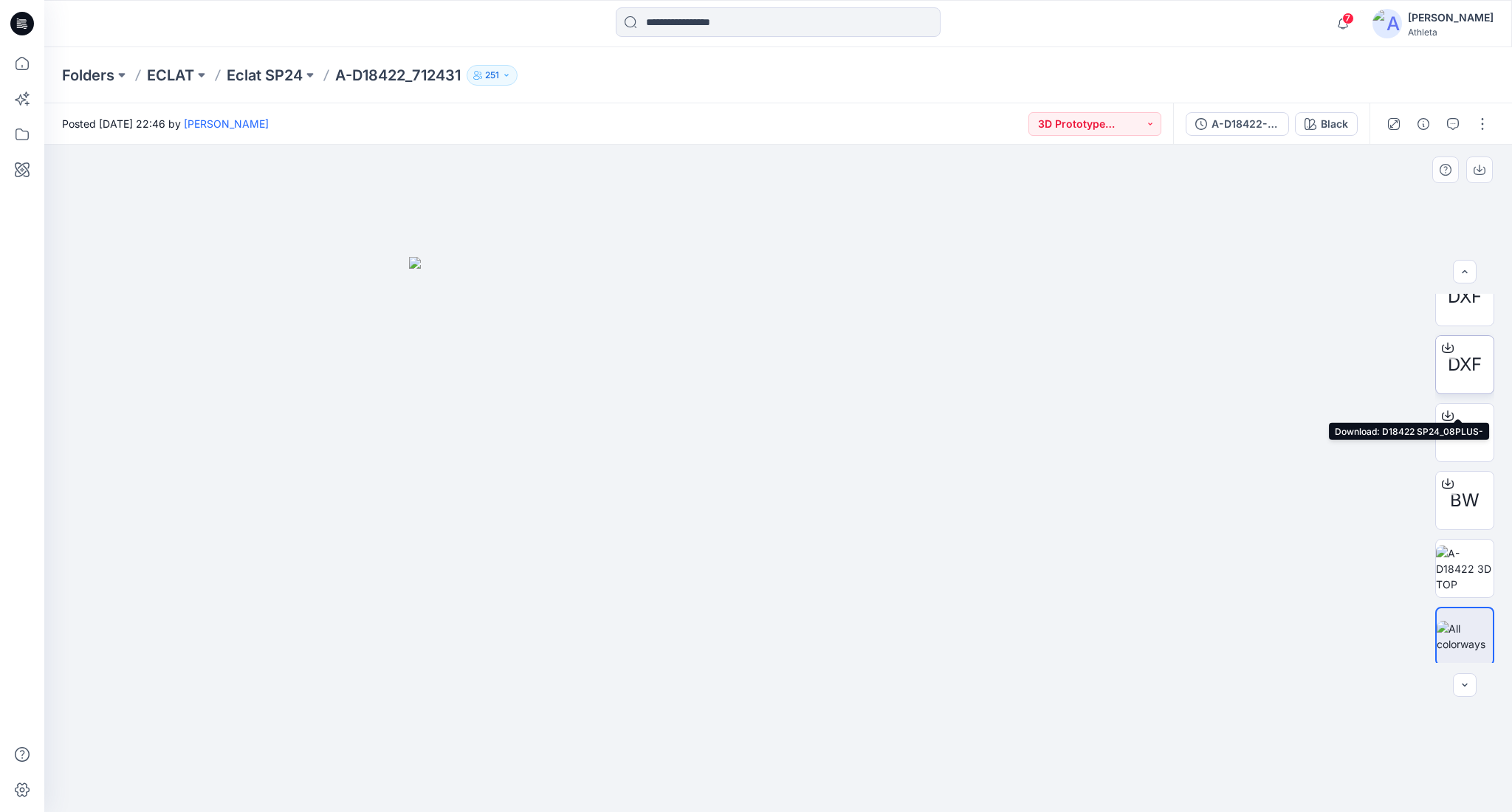
scroll to position [504, 0]
click at [1445, 406] on div at bounding box center [1448, 414] width 23 height 23
